Goal: Entertainment & Leisure: Consume media (video, audio)

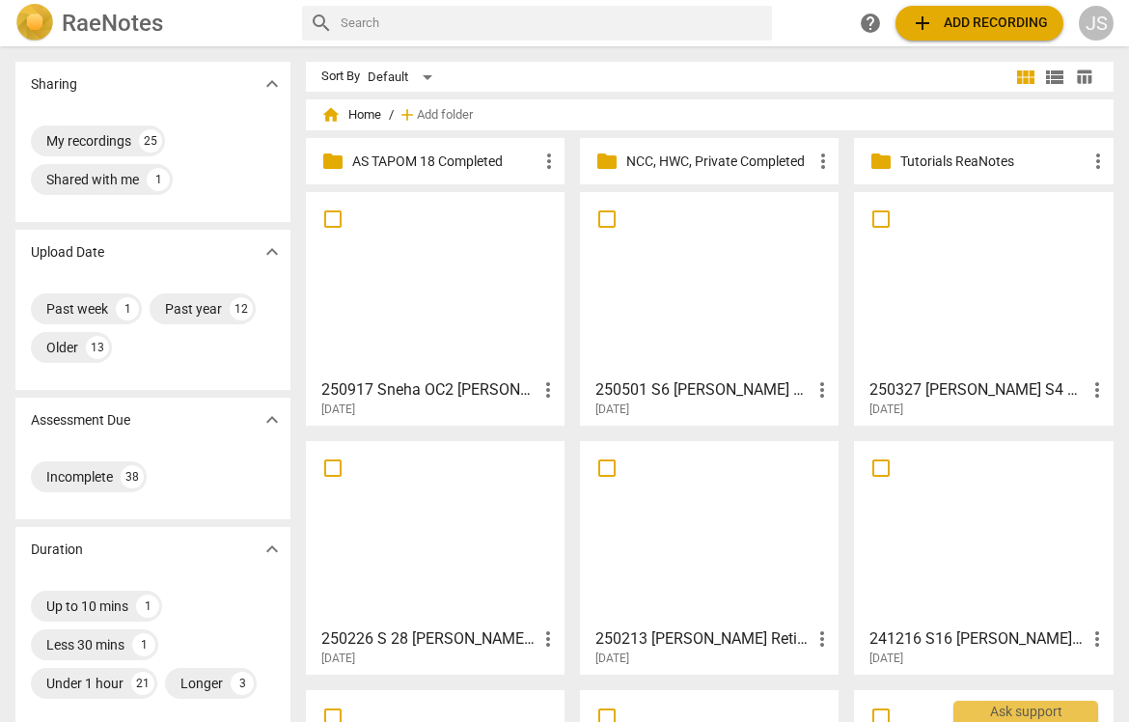
click at [405, 284] on div at bounding box center [435, 284] width 245 height 171
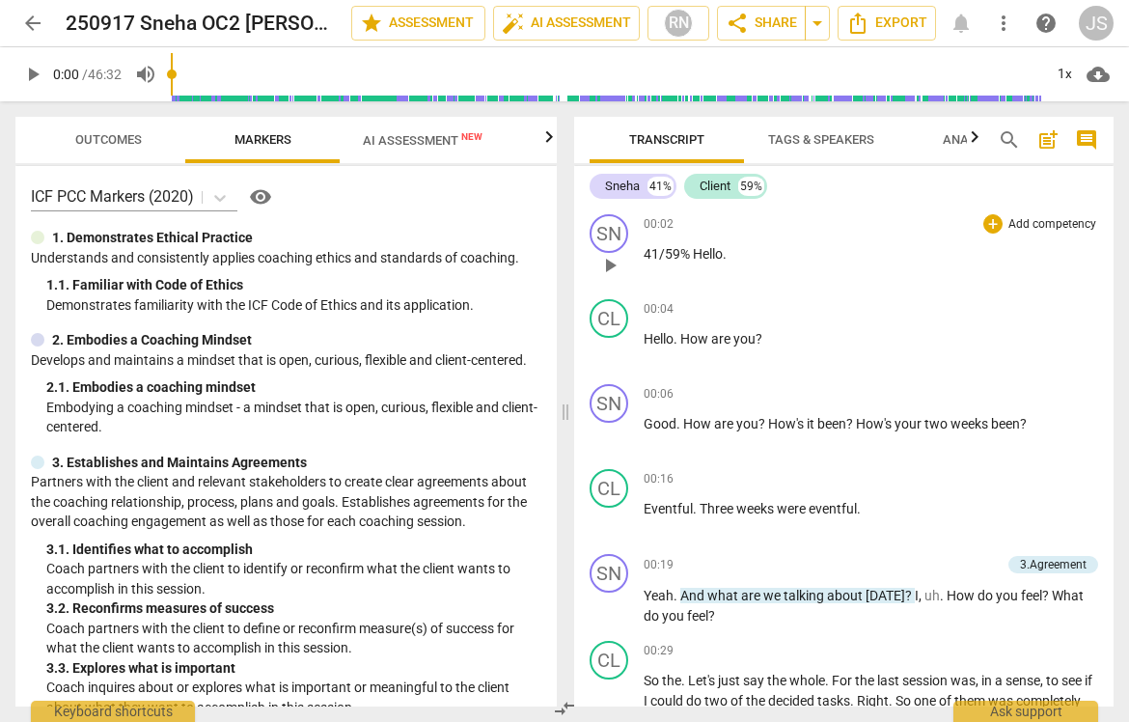
click at [615, 268] on span "play_arrow" at bounding box center [609, 265] width 23 height 23
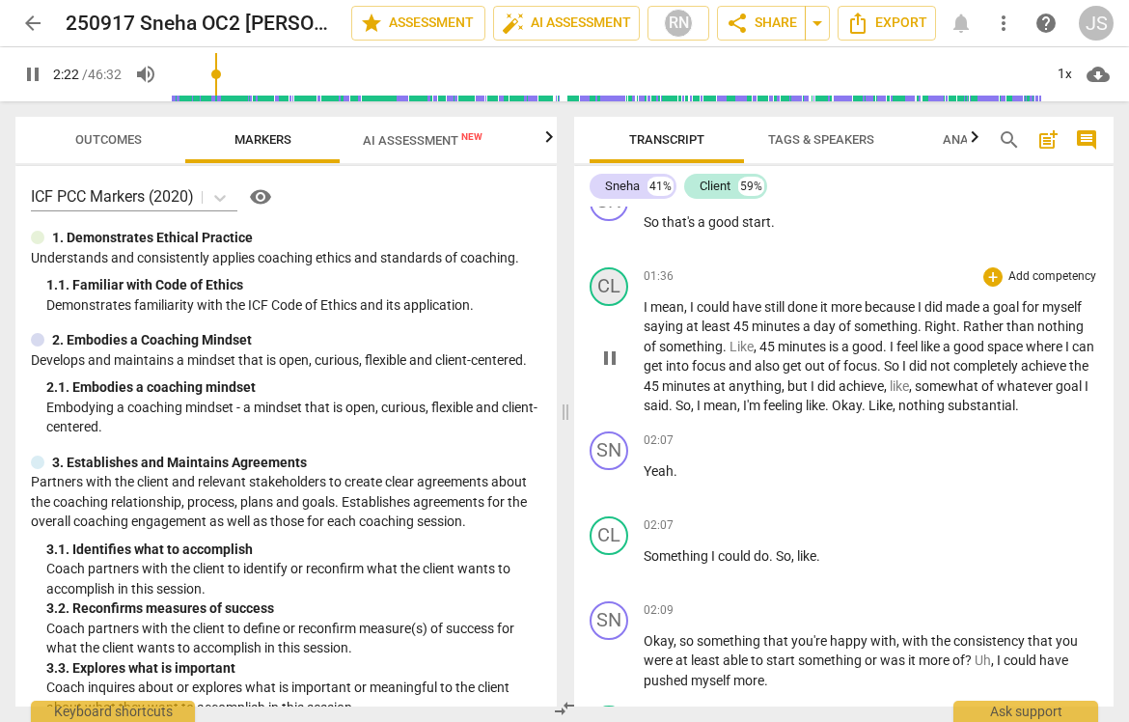
scroll to position [1560, 0]
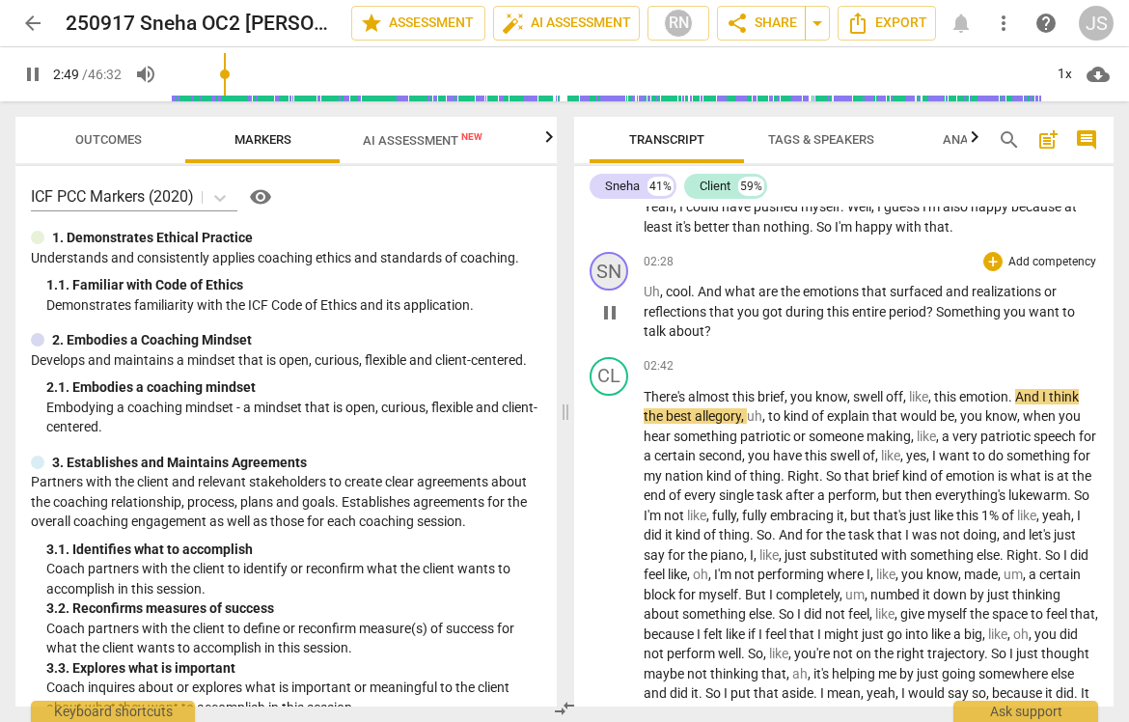
click at [615, 268] on div "SN" at bounding box center [609, 271] width 39 height 39
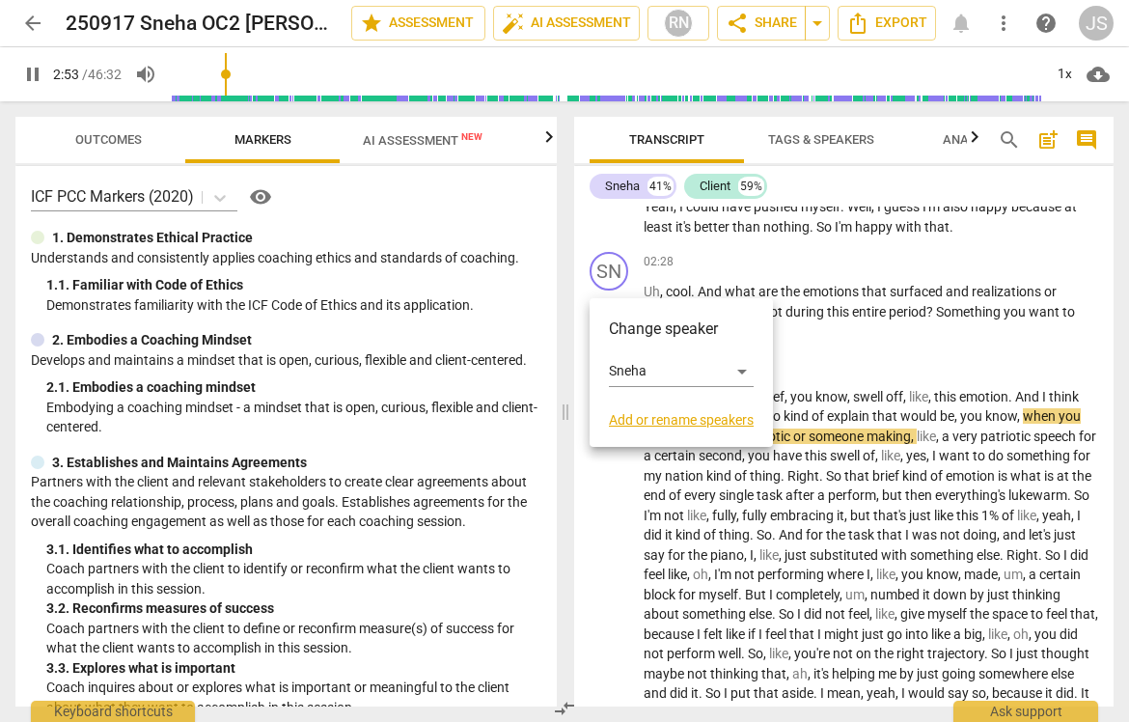
click at [864, 363] on div at bounding box center [564, 361] width 1129 height 722
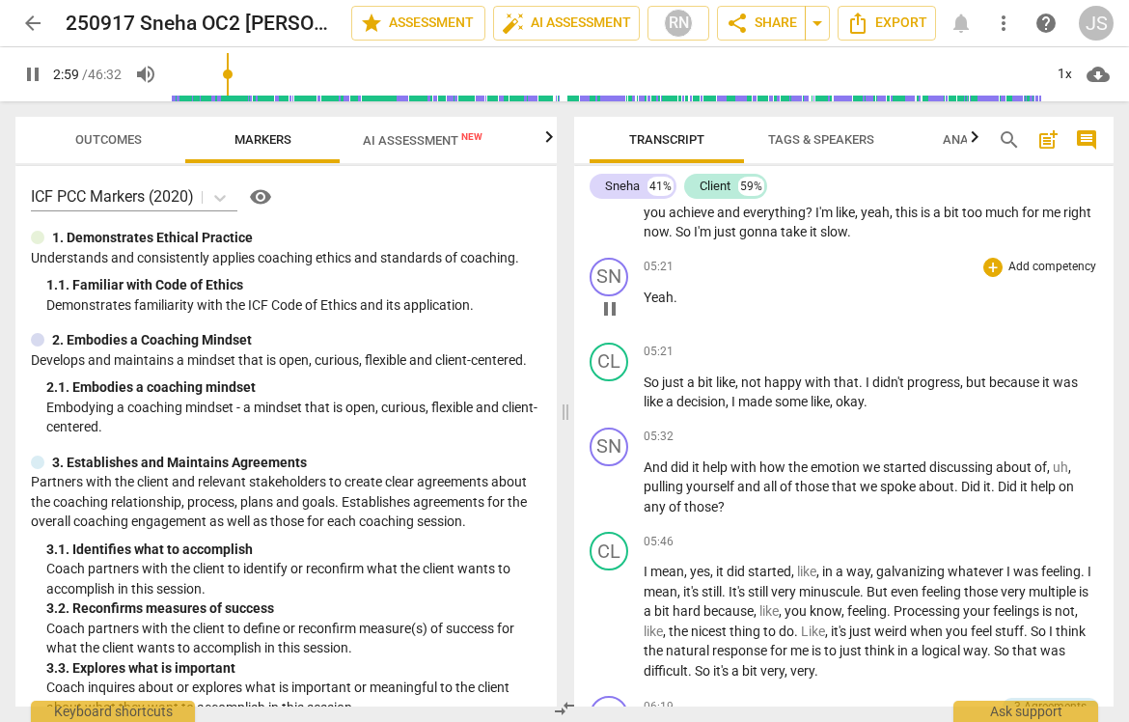
scroll to position [2757, 0]
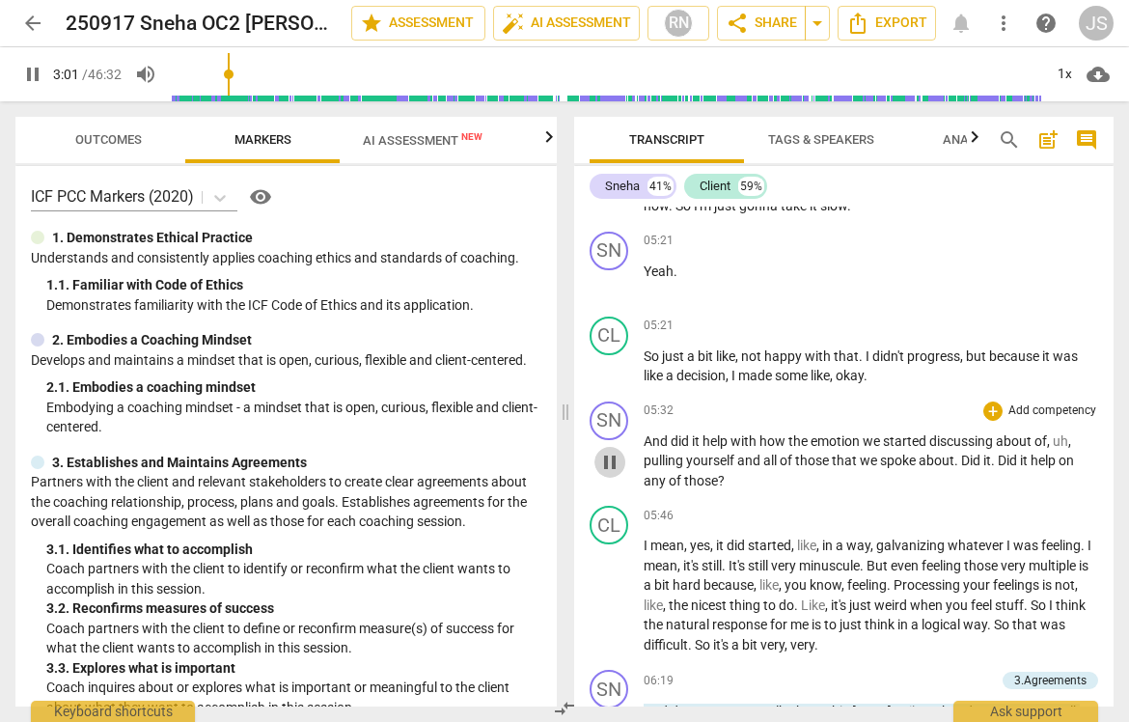
click at [612, 474] on span "pause" at bounding box center [609, 462] width 23 height 23
click at [612, 474] on span "play_arrow" at bounding box center [609, 462] width 23 height 23
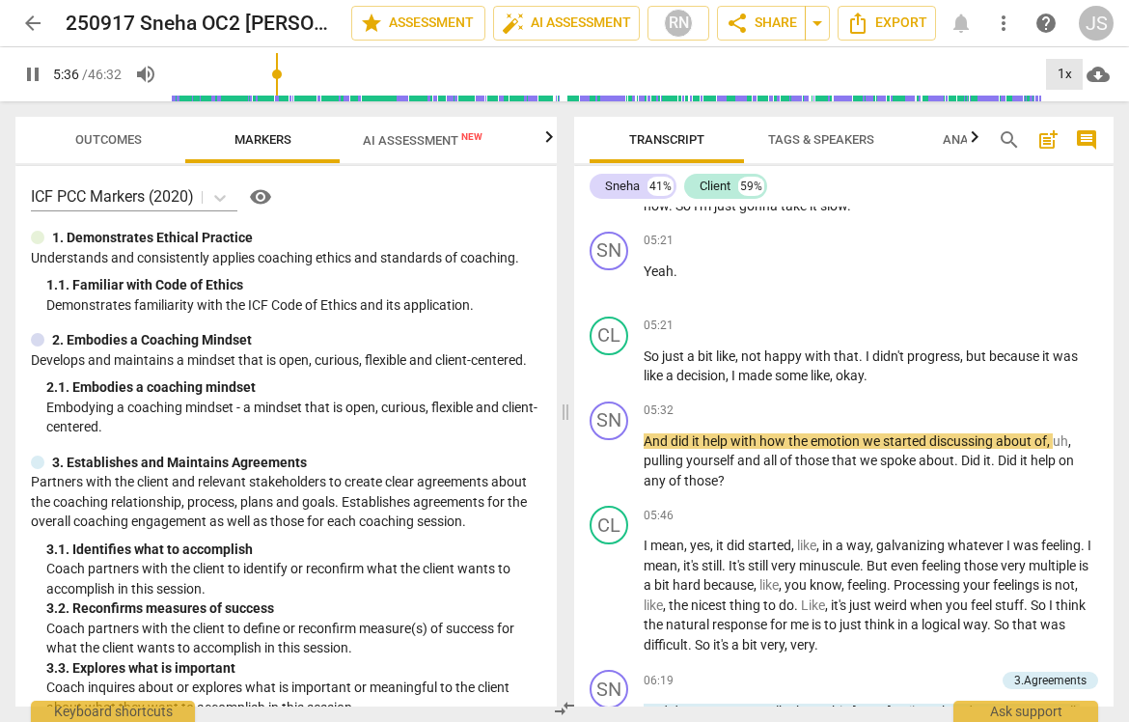
click at [1066, 79] on div "1x" at bounding box center [1064, 74] width 37 height 31
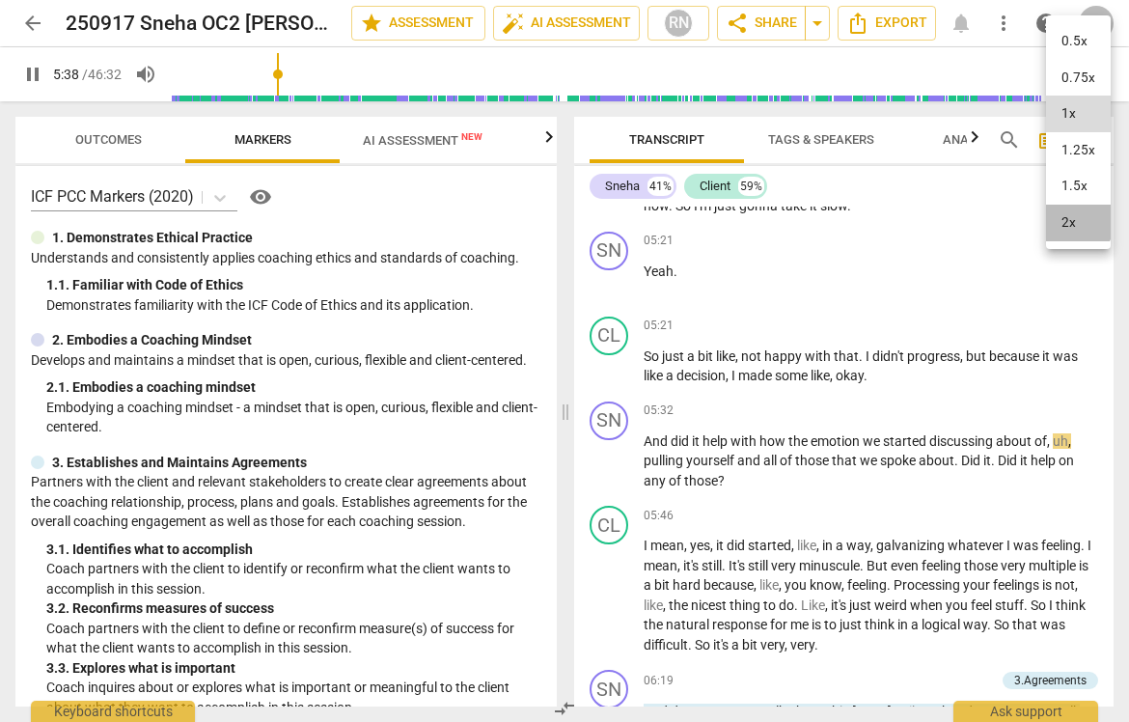
click at [1066, 215] on li "2x" at bounding box center [1078, 223] width 65 height 37
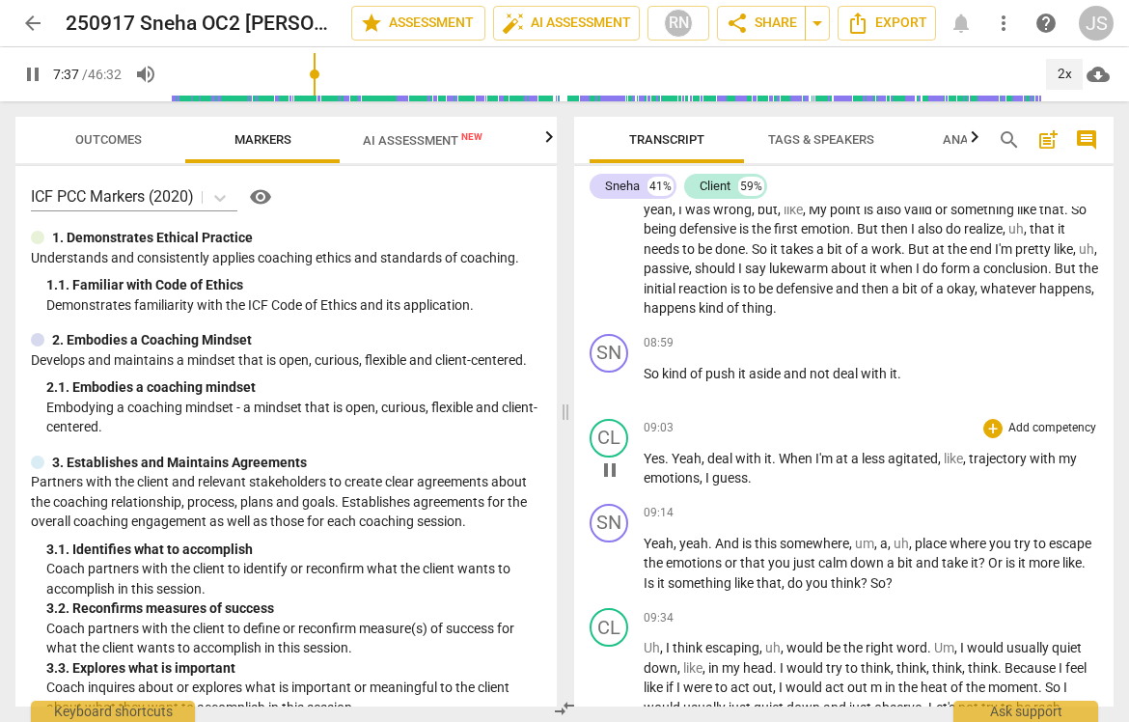
scroll to position [4067, 0]
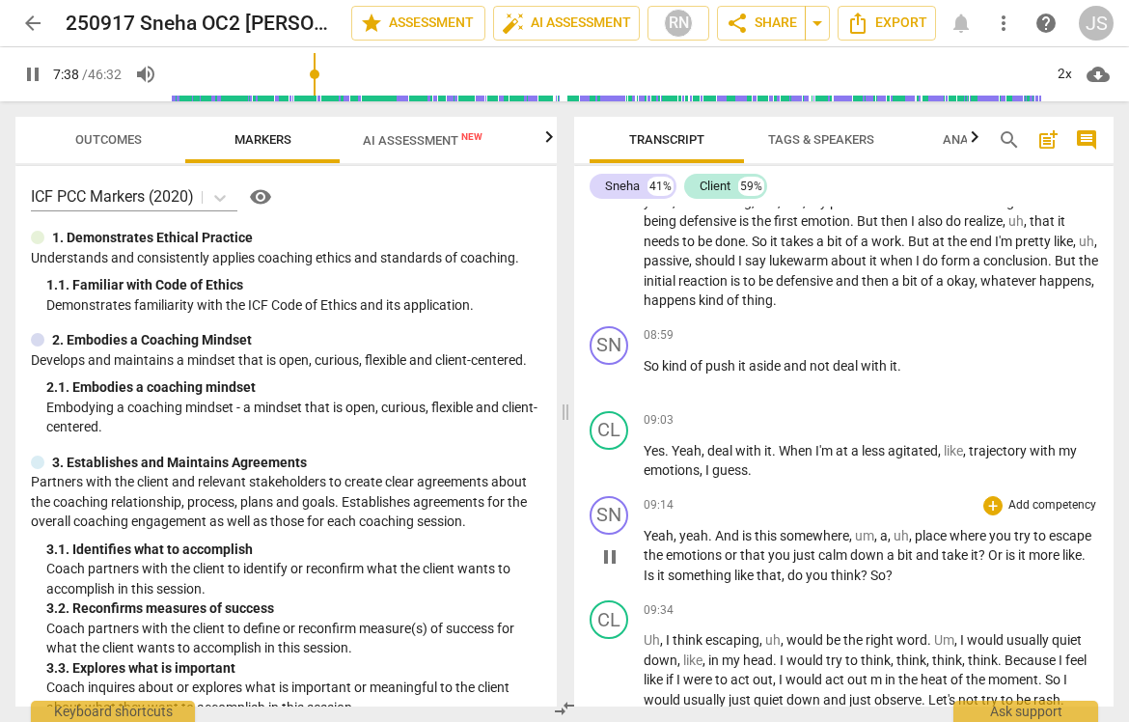
click at [615, 560] on span "pause" at bounding box center [609, 556] width 23 height 23
click at [615, 560] on span "play_arrow" at bounding box center [609, 556] width 23 height 23
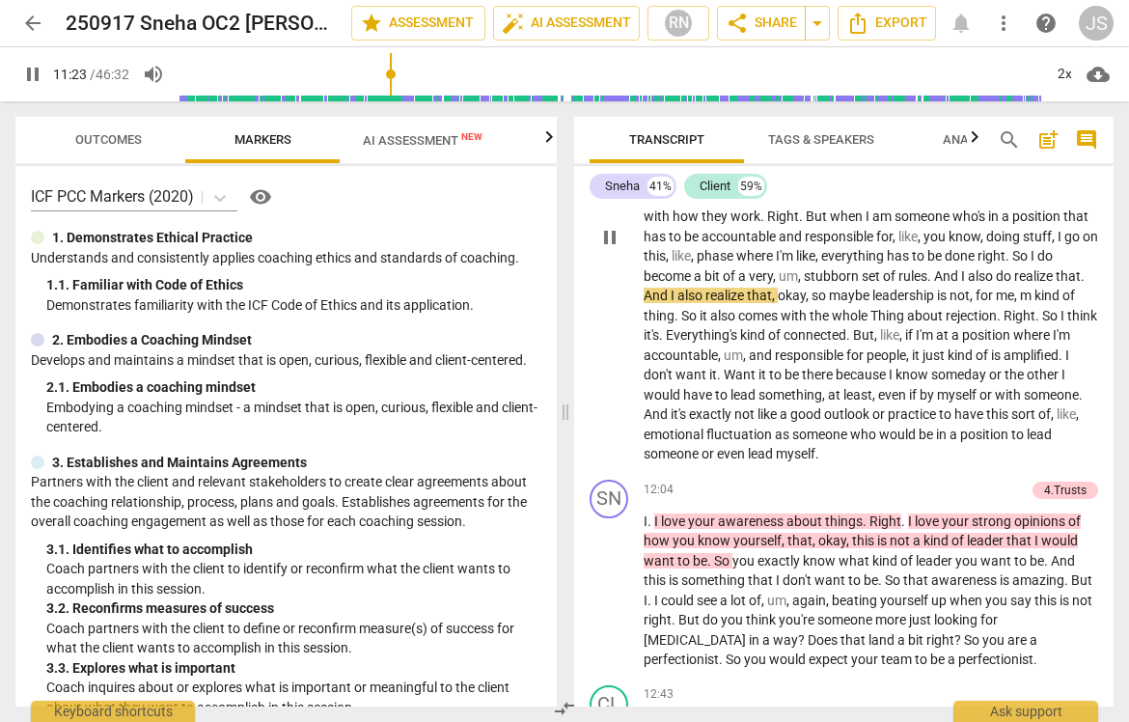
scroll to position [4919, 0]
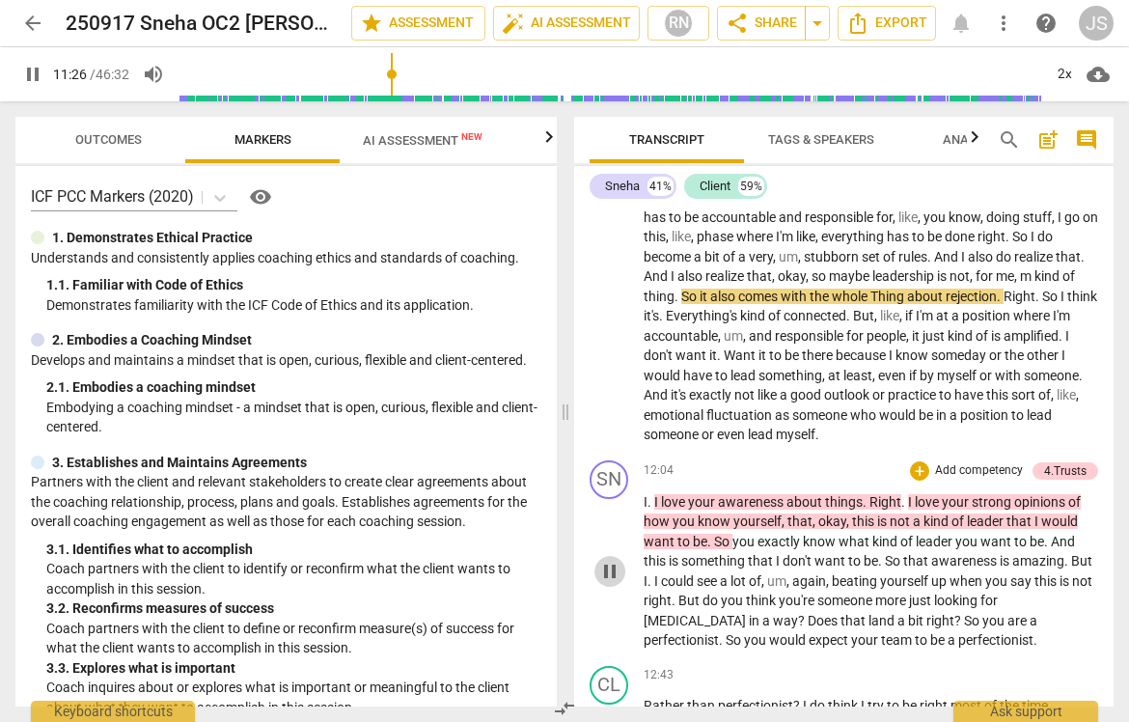
click at [610, 569] on span "pause" at bounding box center [609, 571] width 23 height 23
click at [610, 569] on span "play_arrow" at bounding box center [609, 571] width 23 height 23
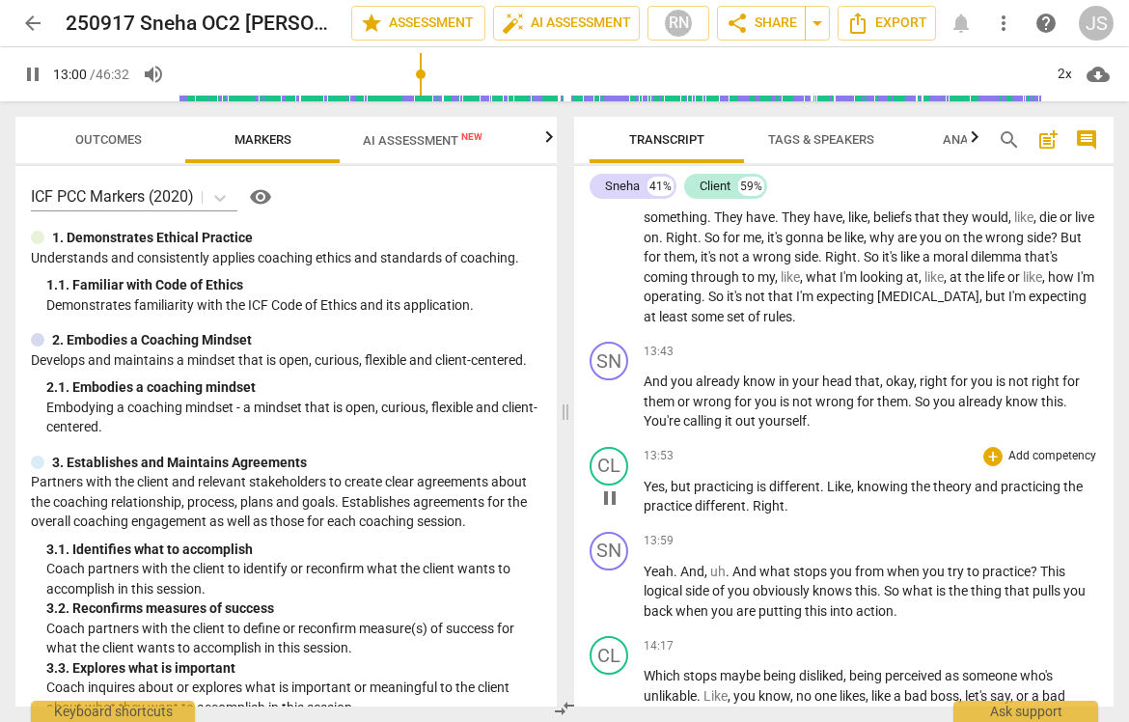
scroll to position [5517, 0]
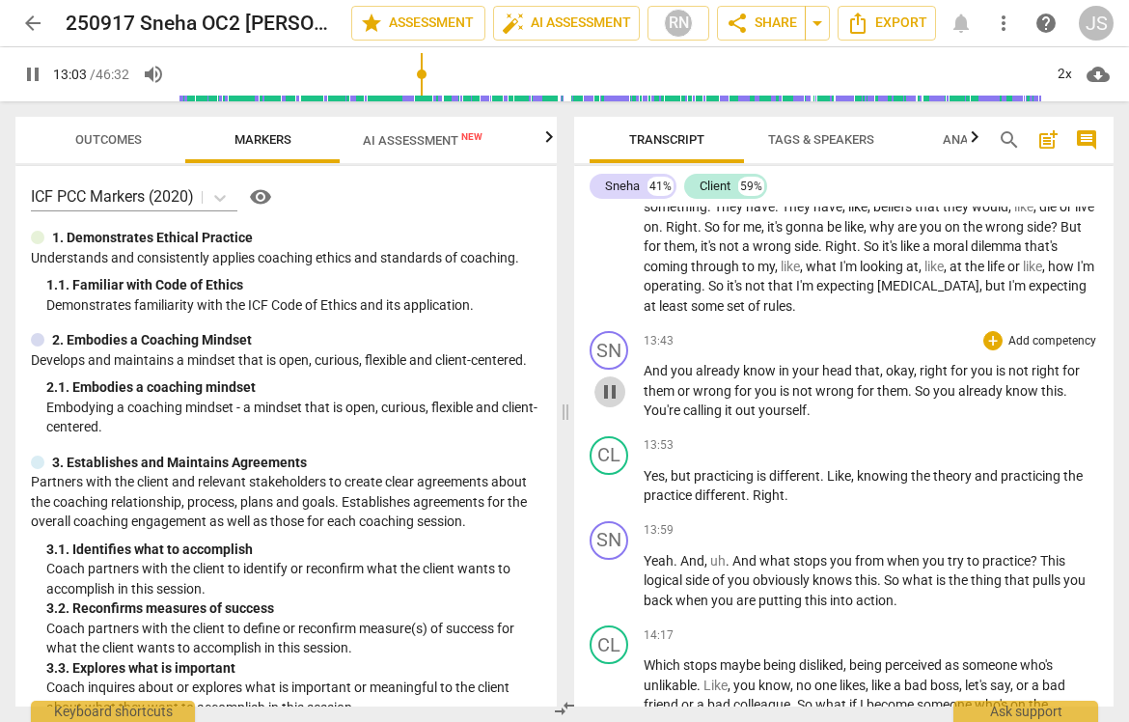
click at [611, 381] on span "pause" at bounding box center [609, 391] width 23 height 23
click at [611, 381] on span "play_arrow" at bounding box center [609, 391] width 23 height 23
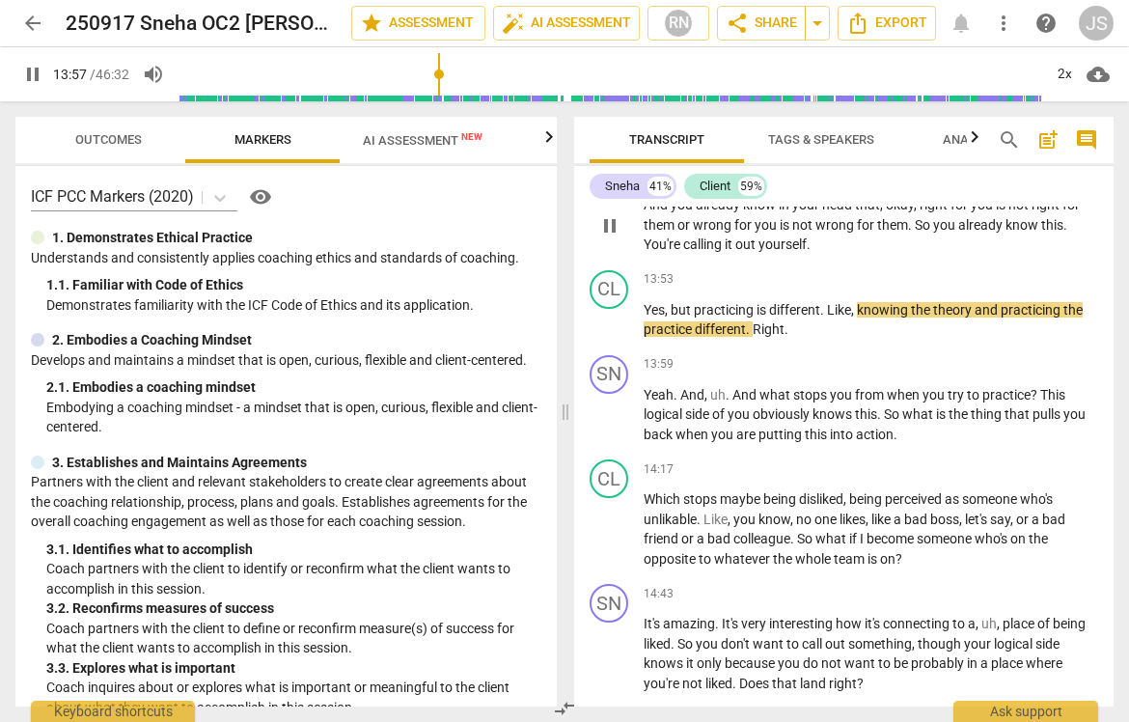
scroll to position [5698, 0]
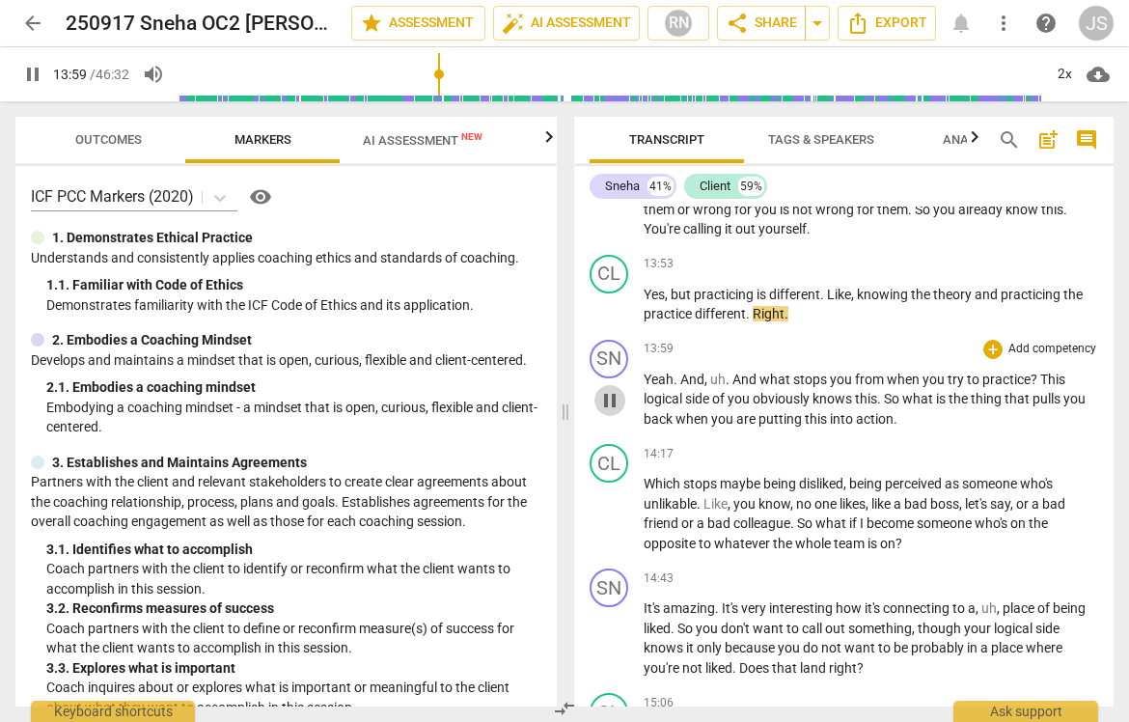
click at [614, 389] on span "pause" at bounding box center [609, 400] width 23 height 23
click at [614, 389] on span "play_arrow" at bounding box center [609, 400] width 23 height 23
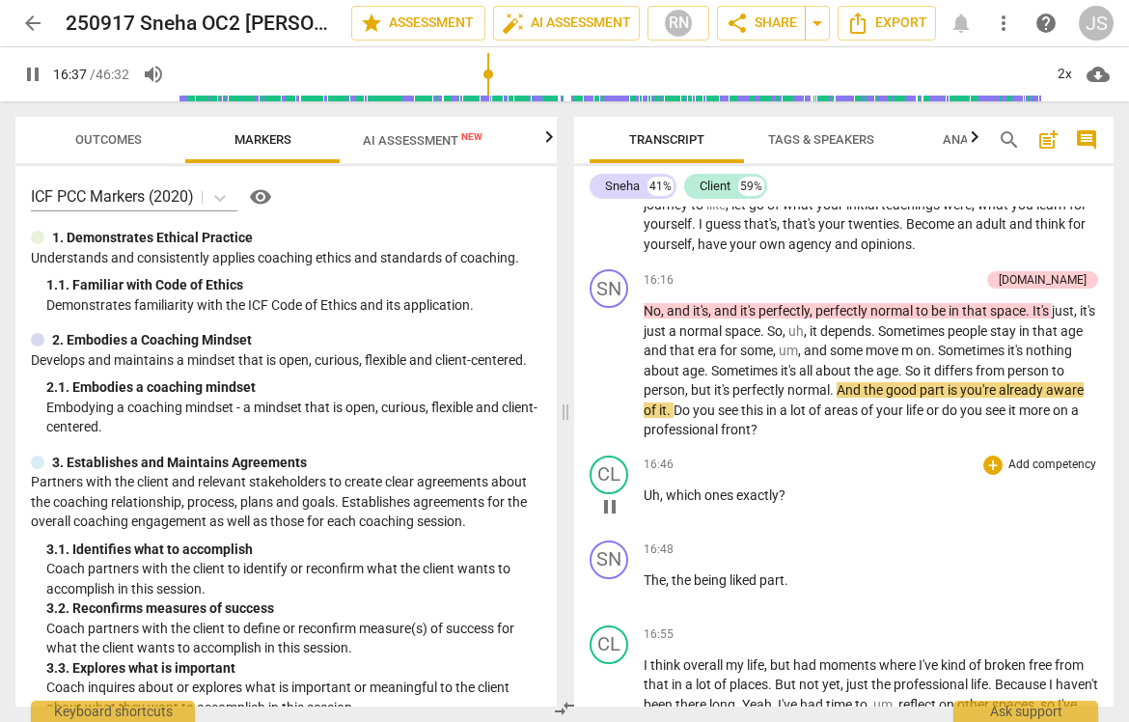
scroll to position [6643, 0]
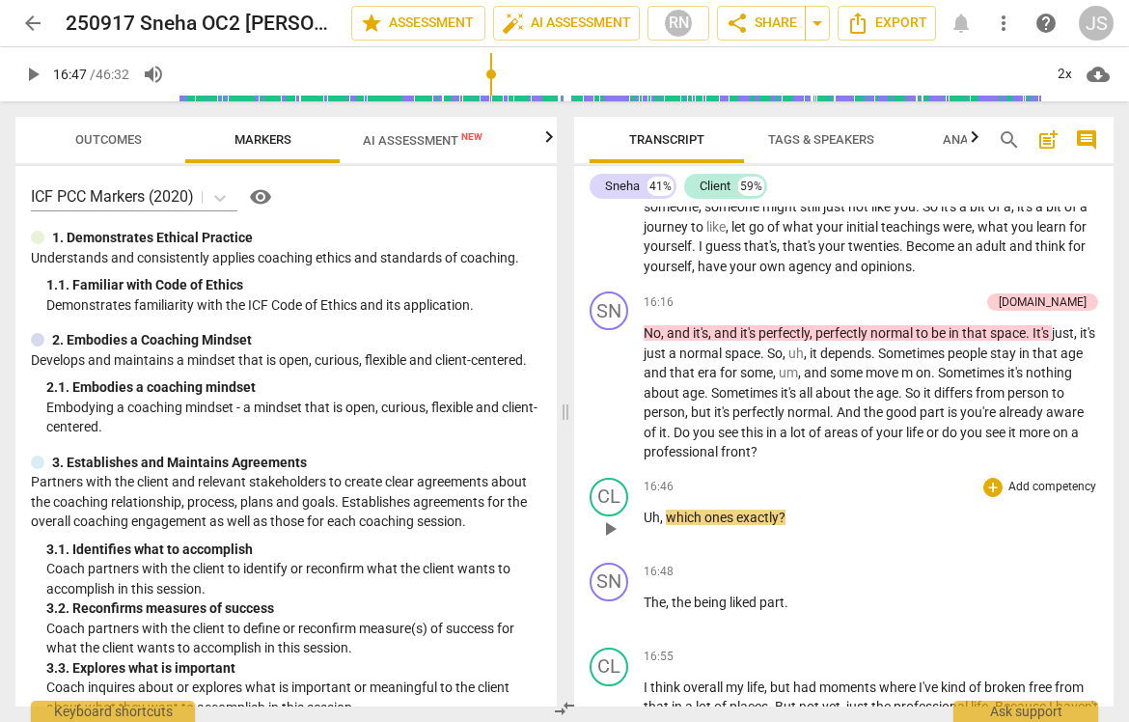
click at [608, 517] on span "play_arrow" at bounding box center [609, 528] width 23 height 23
click at [608, 517] on span "pause" at bounding box center [609, 528] width 23 height 23
click at [608, 517] on span "play_arrow" at bounding box center [609, 528] width 23 height 23
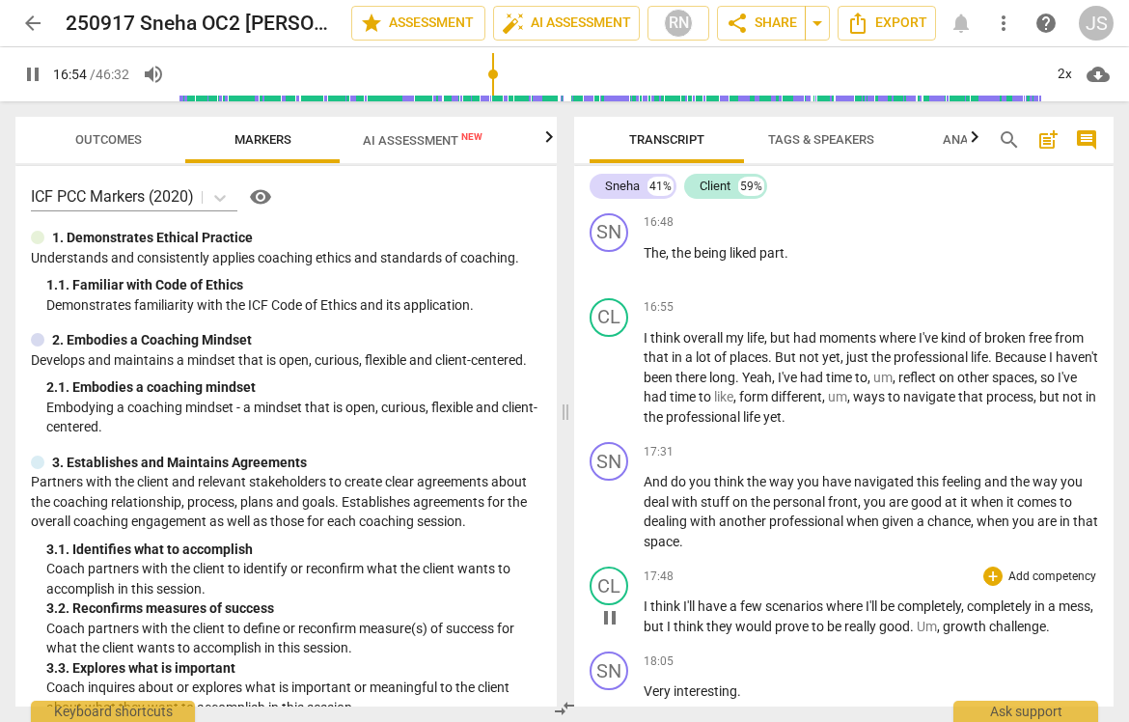
scroll to position [6993, 0]
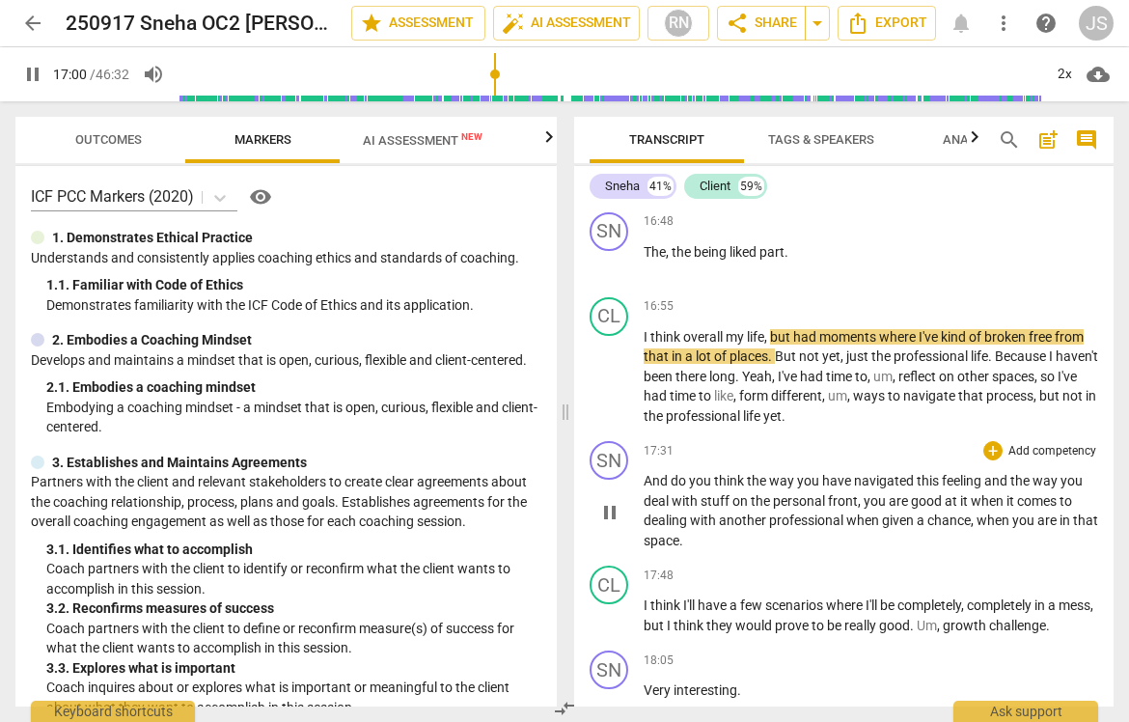
click at [612, 501] on span "pause" at bounding box center [609, 512] width 23 height 23
click at [612, 501] on span "play_arrow" at bounding box center [609, 512] width 23 height 23
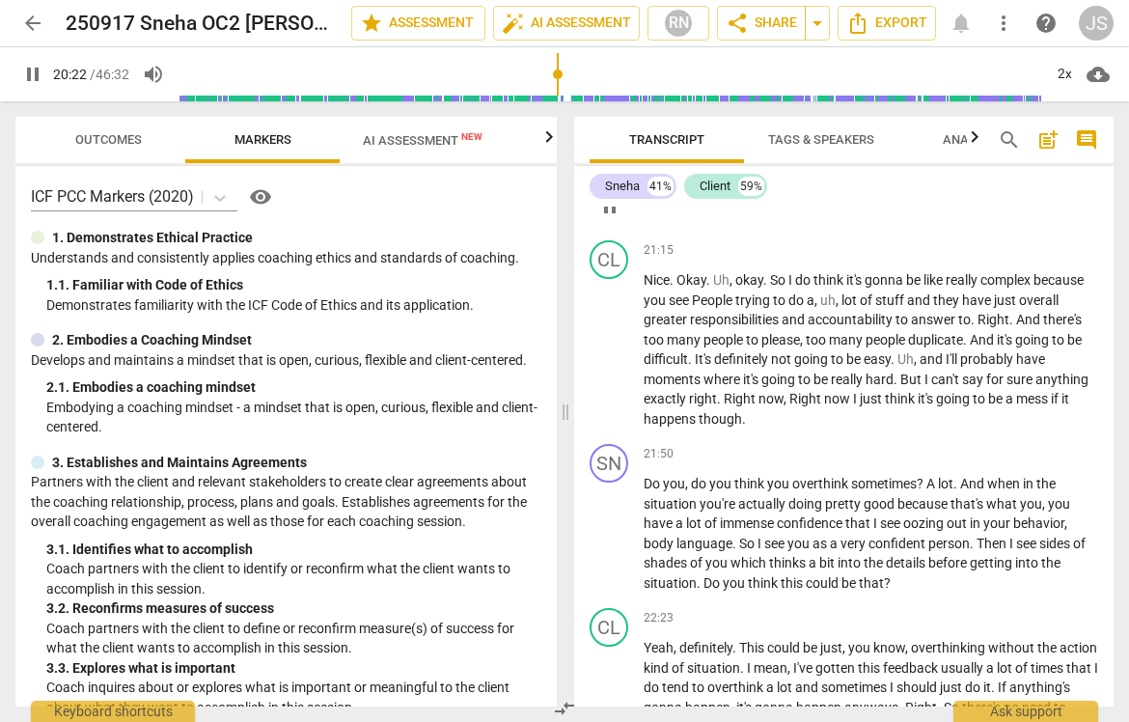
scroll to position [8719, 0]
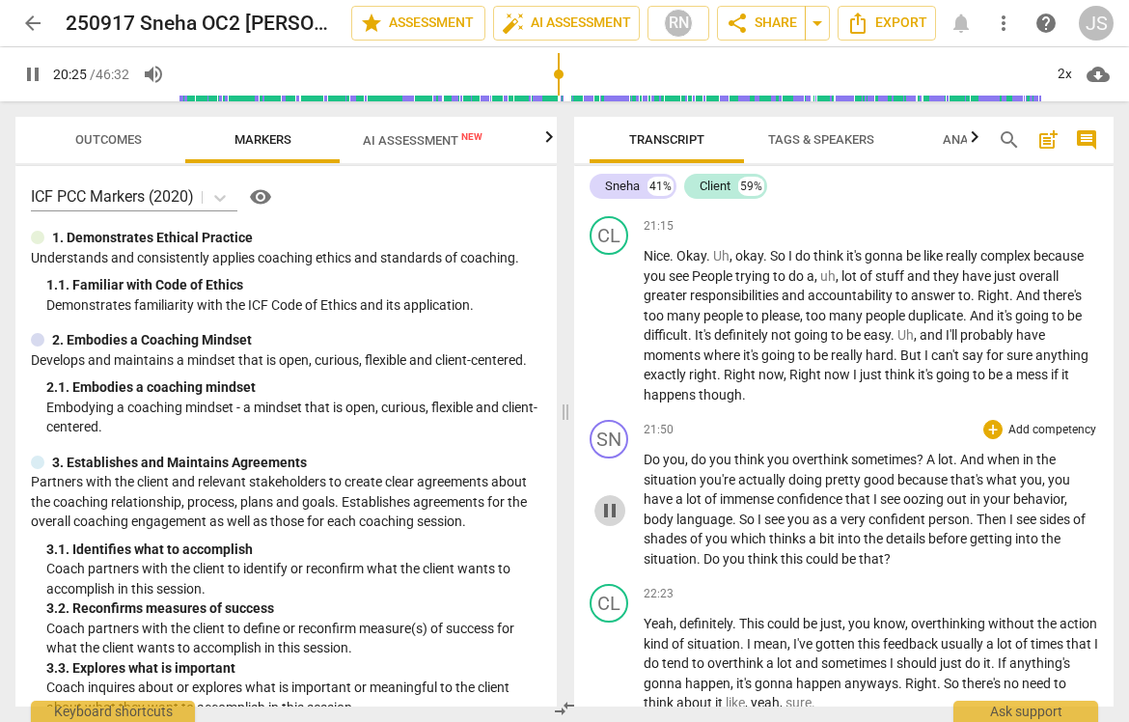
click at [616, 501] on span "pause" at bounding box center [609, 510] width 23 height 23
click at [616, 501] on span "play_arrow" at bounding box center [609, 510] width 23 height 23
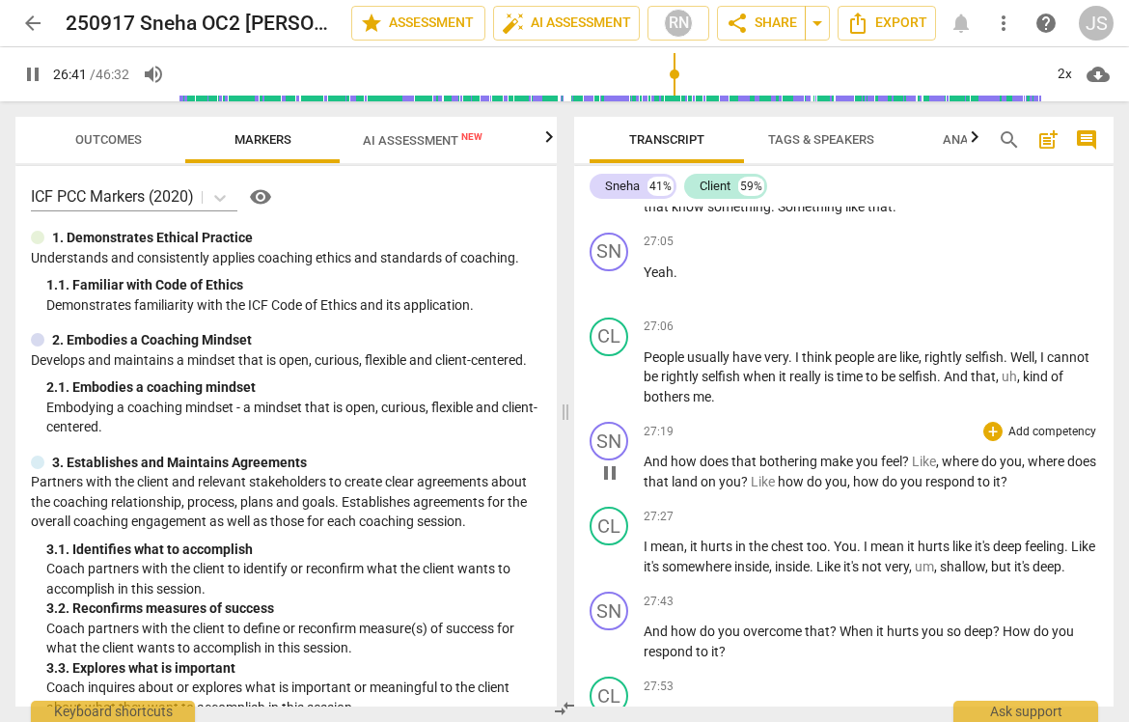
scroll to position [11056, 0]
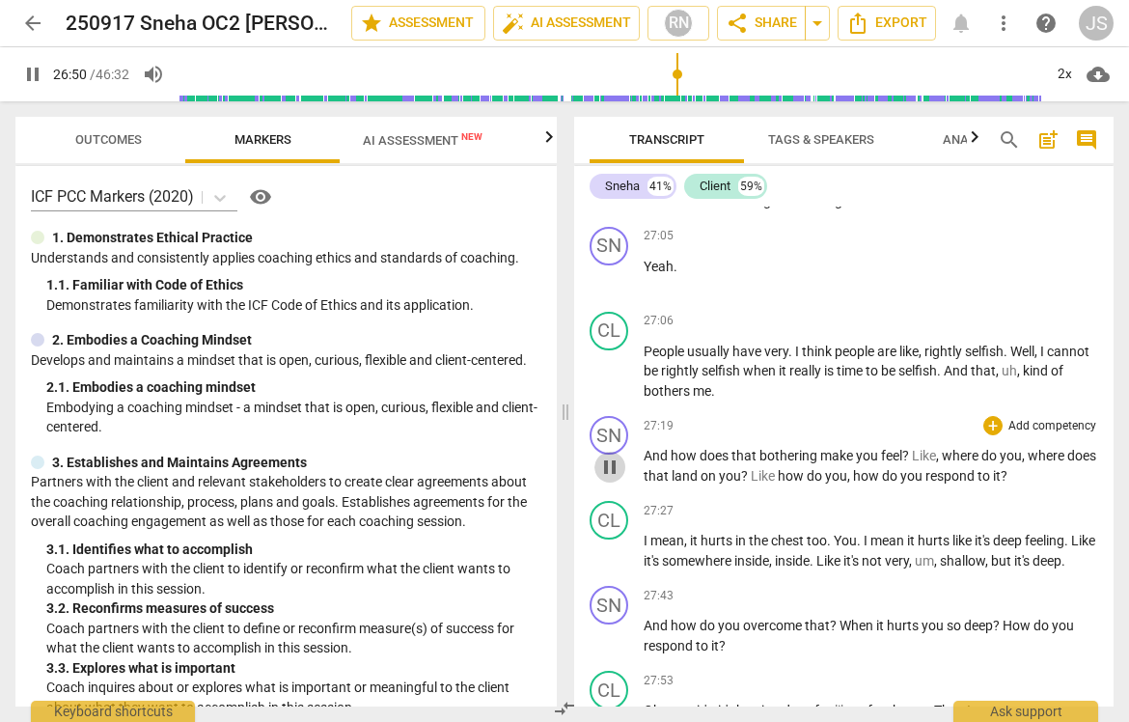
click at [618, 458] on span "pause" at bounding box center [609, 466] width 23 height 23
click at [618, 459] on span "play_arrow" at bounding box center [609, 466] width 23 height 23
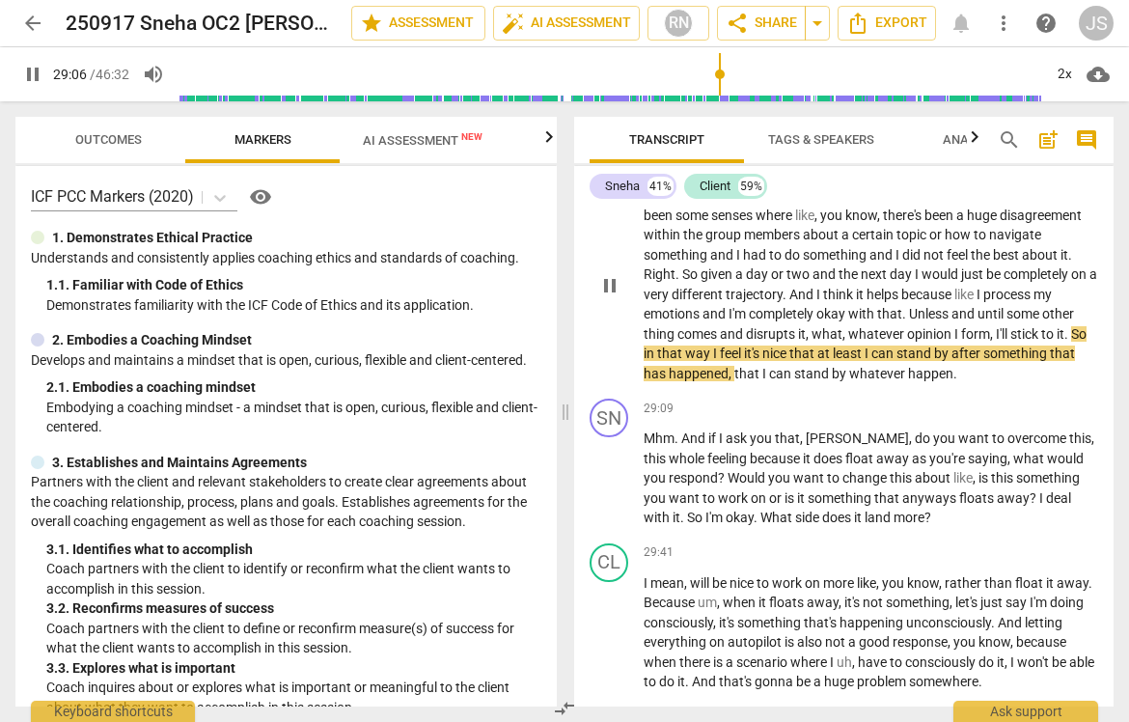
scroll to position [11783, 0]
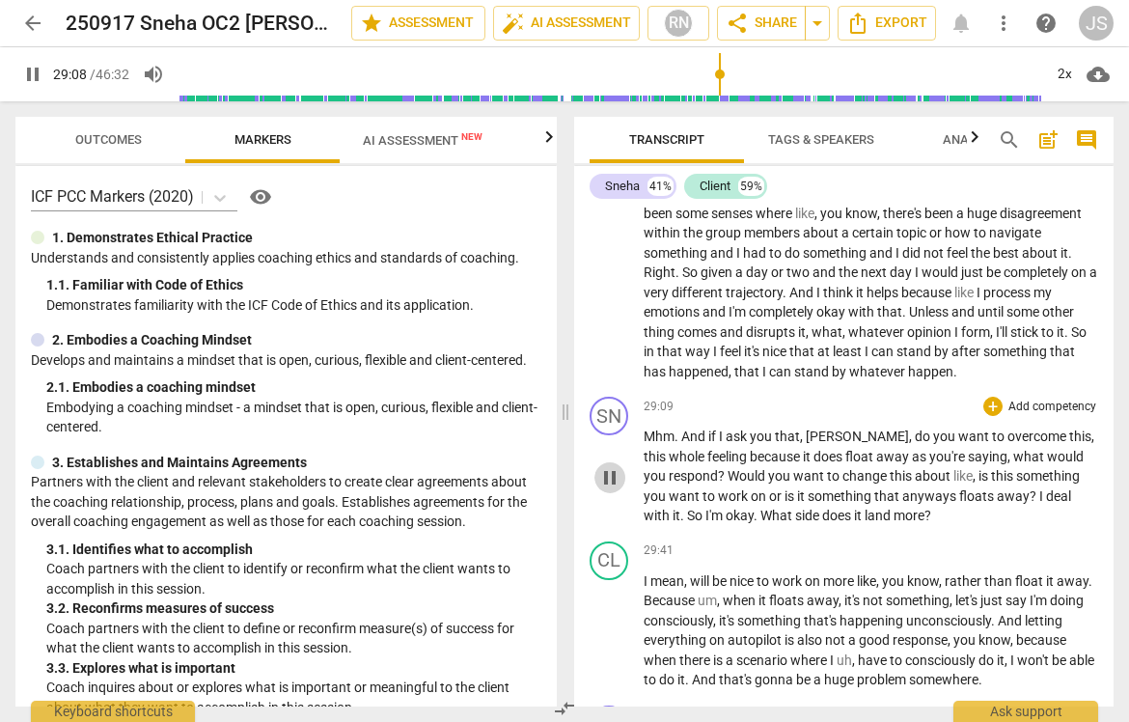
click at [613, 476] on span "pause" at bounding box center [609, 477] width 23 height 23
click at [613, 476] on span "play_arrow" at bounding box center [609, 477] width 23 height 23
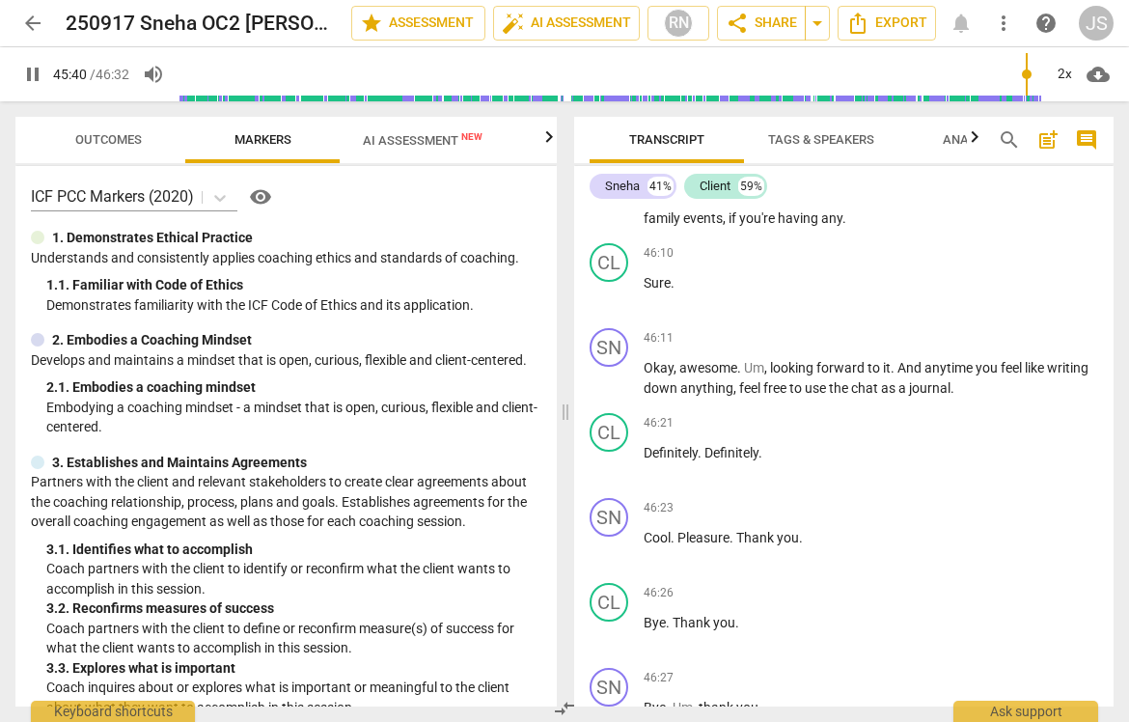
scroll to position [19664, 0]
type input "2792"
